Goal: Information Seeking & Learning: Learn about a topic

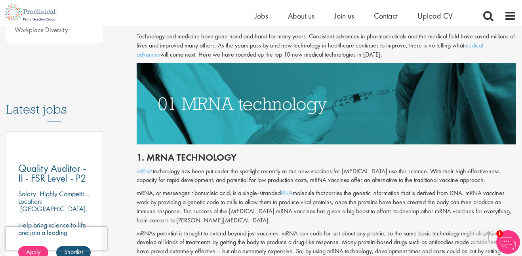
scroll to position [345, 0]
click at [347, 78] on img at bounding box center [327, 104] width 380 height 82
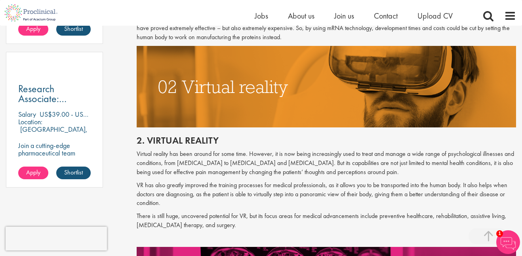
scroll to position [569, 0]
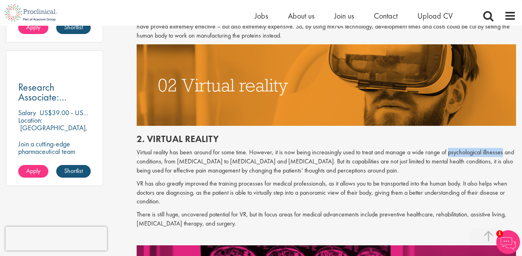
drag, startPoint x: 447, startPoint y: 154, endPoint x: 503, endPoint y: 153, distance: 55.9
click at [503, 153] on p "Virtual reality has been around for some time. However, it is now being increas…" at bounding box center [327, 161] width 380 height 27
copy p "psychological illnesses"
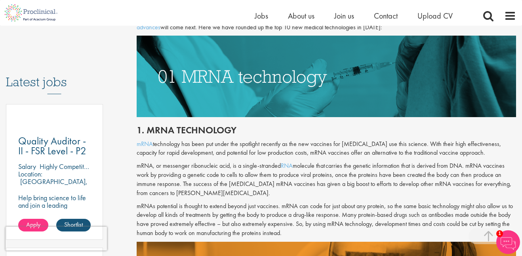
scroll to position [371, 0]
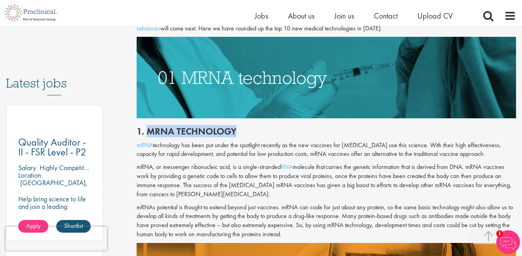
drag, startPoint x: 236, startPoint y: 130, endPoint x: 150, endPoint y: 131, distance: 86.3
click at [150, 131] on h2 "1. mRNA technology" at bounding box center [327, 131] width 380 height 10
copy h2 "RNA technology"
drag, startPoint x: 149, startPoint y: 131, endPoint x: 234, endPoint y: 130, distance: 85.2
click at [234, 130] on h2 "1. mRNA technology" at bounding box center [327, 131] width 380 height 10
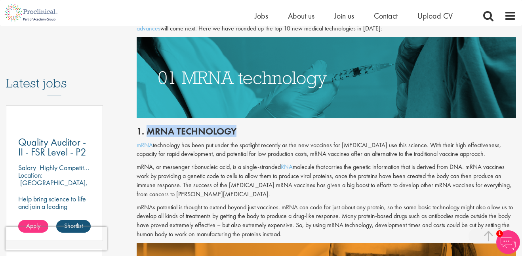
copy h2 "mRNA technology"
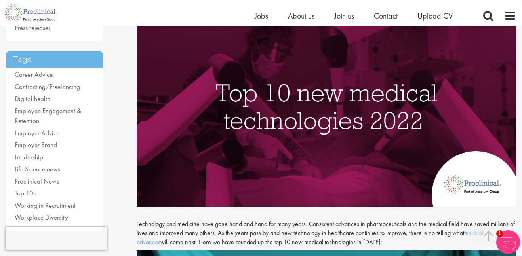
scroll to position [0, 0]
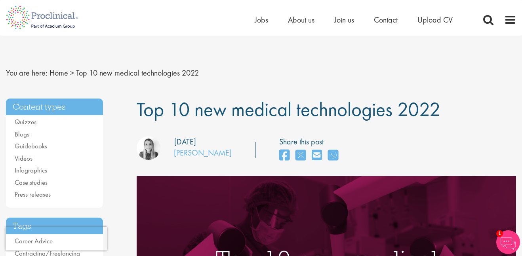
drag, startPoint x: 174, startPoint y: 144, endPoint x: 221, endPoint y: 144, distance: 46.3
click at [221, 144] on div "our consultant managing the role Author: [PERSON_NAME] Posting date: [DATE]" at bounding box center [184, 149] width 107 height 27
copy div "[DATE]"
drag, startPoint x: 168, startPoint y: 152, endPoint x: 219, endPoint y: 150, distance: 51.9
click at [219, 150] on div "our consultant managing the role Author: [PERSON_NAME] Posting date: [DATE]" at bounding box center [184, 149] width 107 height 27
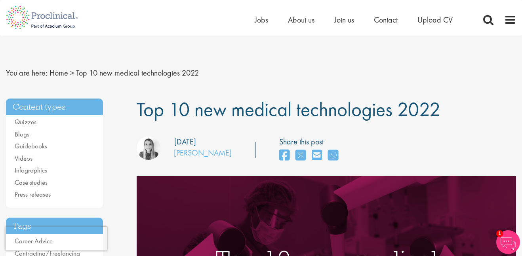
click at [219, 150] on div "our consultant managing the role Author: [PERSON_NAME] Posting date: [DATE]" at bounding box center [184, 149] width 107 height 27
drag, startPoint x: 172, startPoint y: 154, endPoint x: 217, endPoint y: 156, distance: 45.2
click at [217, 156] on div "our consultant managing the role Author: [PERSON_NAME] Posting date: [DATE]" at bounding box center [184, 149] width 107 height 27
copy div "our consultant managing the role Author: [PERSON_NAME]"
